Goal: Task Accomplishment & Management: Use online tool/utility

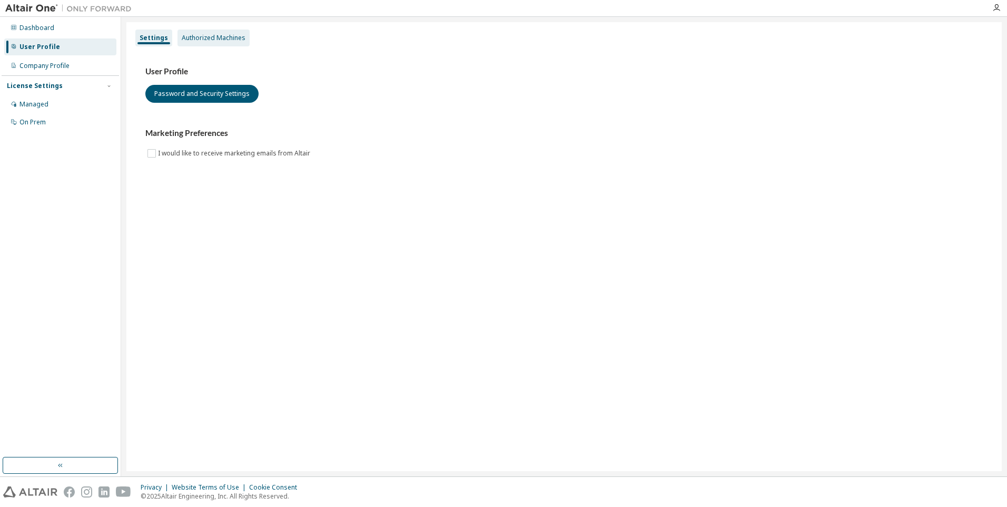
click at [219, 40] on div "Authorized Machines" at bounding box center [214, 38] width 64 height 8
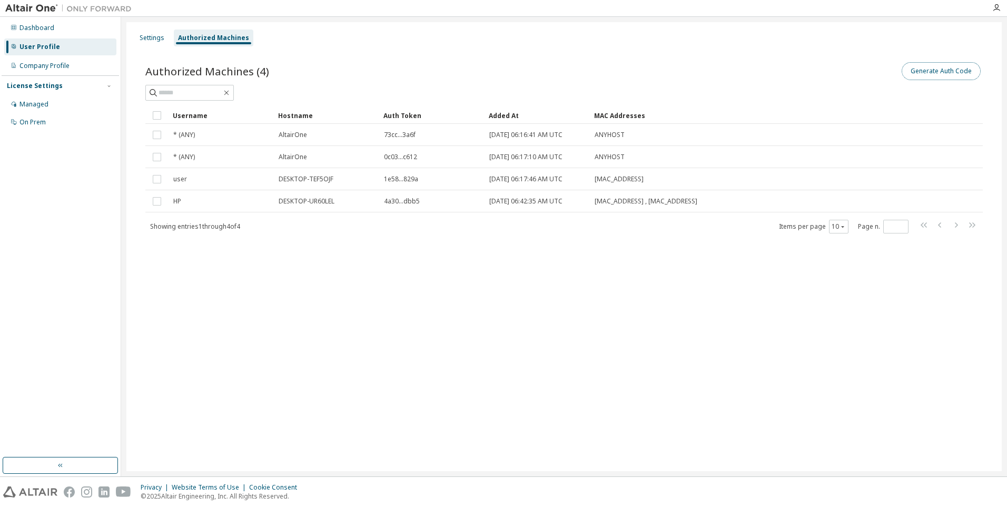
click at [944, 74] on button "Generate Auth Code" at bounding box center [941, 71] width 79 height 18
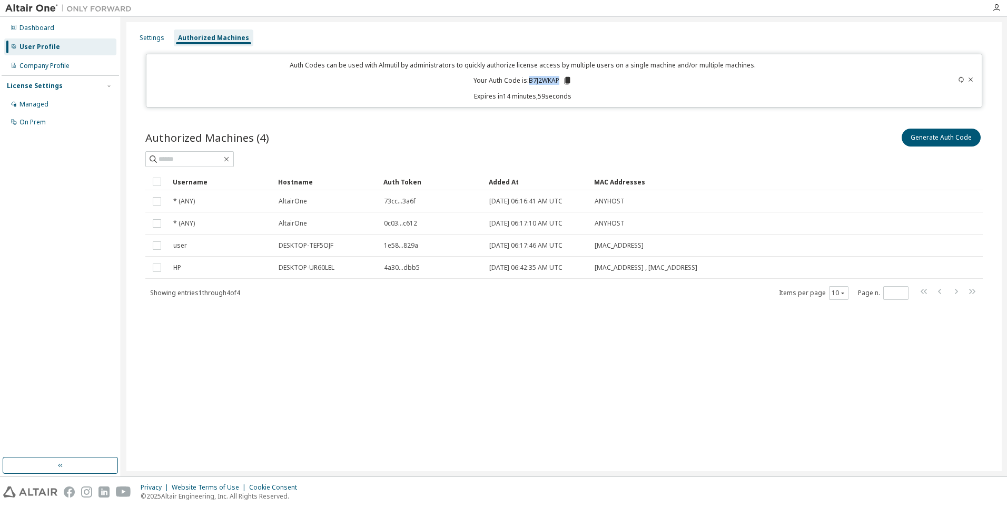
drag, startPoint x: 530, startPoint y: 81, endPoint x: 559, endPoint y: 80, distance: 29.0
click at [559, 80] on p "Your Auth Code is: B7J2WKAP" at bounding box center [523, 80] width 99 height 9
copy p "B7J2WKAP"
click at [996, 8] on icon "button" at bounding box center [997, 8] width 8 height 8
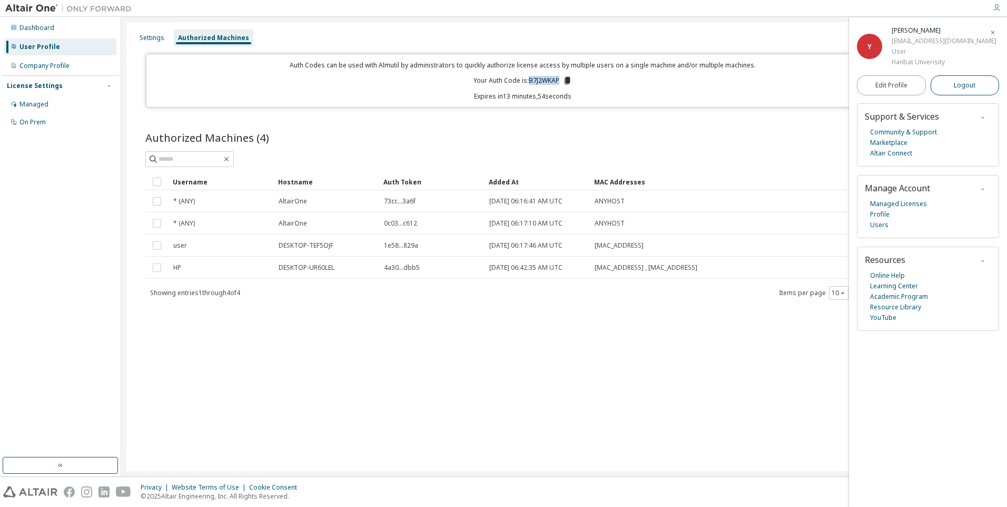
click at [965, 85] on span "Logout" at bounding box center [965, 85] width 22 height 11
